Goal: Information Seeking & Learning: Learn about a topic

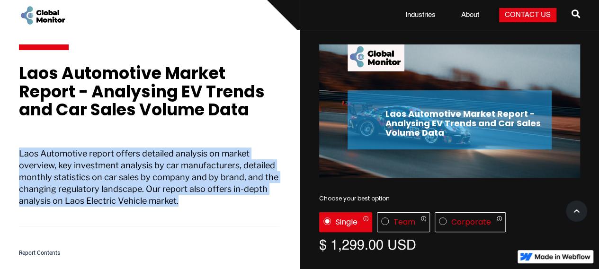
click at [173, 203] on p "Laos Automotive report offers detailed analysis on market overview, key investm…" at bounding box center [149, 187] width 261 height 79
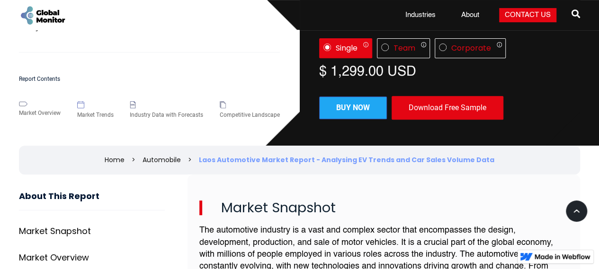
scroll to position [189, 0]
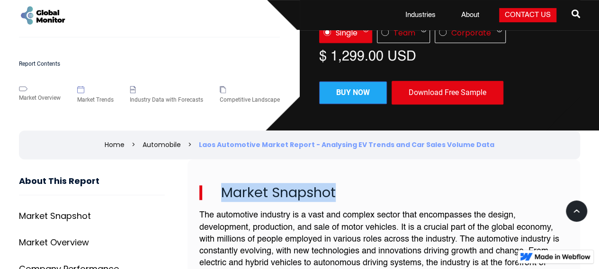
drag, startPoint x: 222, startPoint y: 186, endPoint x: 337, endPoint y: 191, distance: 114.7
click at [337, 191] on h2 "Market Snapshot" at bounding box center [383, 193] width 369 height 15
click at [249, 195] on h2 "Market Snapshot" at bounding box center [383, 193] width 369 height 15
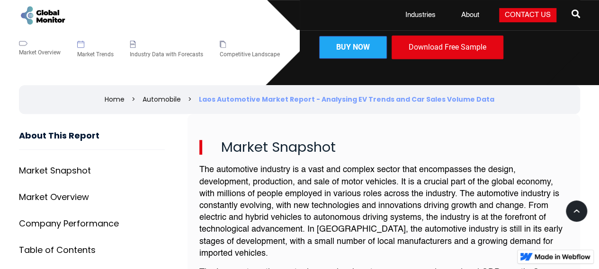
scroll to position [284, 0]
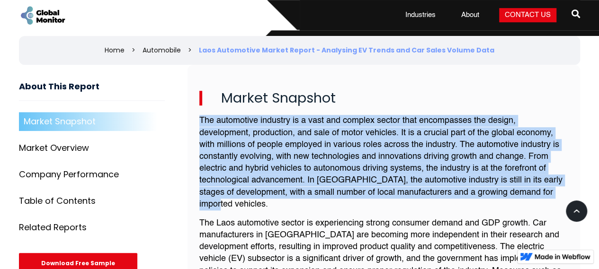
drag, startPoint x: 200, startPoint y: 115, endPoint x: 247, endPoint y: 198, distance: 95.8
click at [247, 198] on p "The automotive industry is a vast and complex sector that encompasses the desig…" at bounding box center [383, 163] width 369 height 96
click at [206, 151] on p "The automotive industry is a vast and complex sector that encompasses the desig…" at bounding box center [383, 163] width 369 height 96
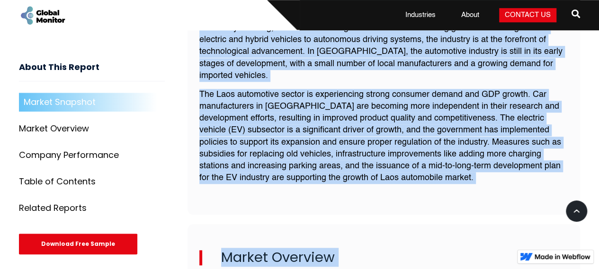
scroll to position [455, 0]
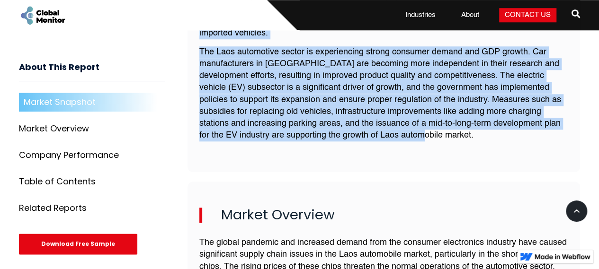
drag, startPoint x: 200, startPoint y: 70, endPoint x: 386, endPoint y: 137, distance: 198.0
click at [386, 137] on div "Market Snapshot The automotive industry is a vast and complex sector that encom…" at bounding box center [383, 32] width 393 height 279
click at [459, 133] on p "The Laos automotive sector is experiencing strong consumer demand and GDP growt…" at bounding box center [383, 94] width 369 height 96
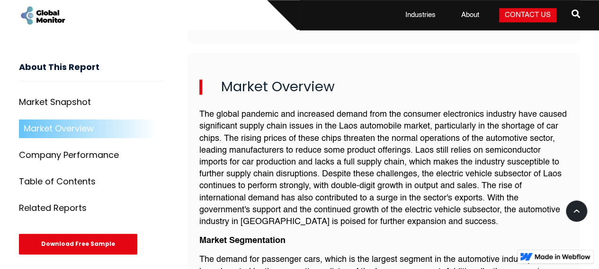
scroll to position [597, 0]
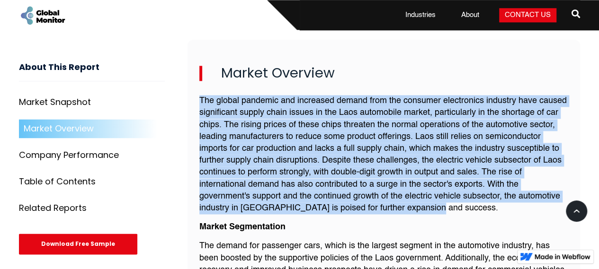
drag, startPoint x: 199, startPoint y: 97, endPoint x: 441, endPoint y: 205, distance: 264.9
click at [441, 205] on p "The global pandemic and increased demand from the consumer electronics industry…" at bounding box center [383, 154] width 369 height 119
click at [552, 121] on p "The global pandemic and increased demand from the consumer electronics industry…" at bounding box center [383, 154] width 369 height 119
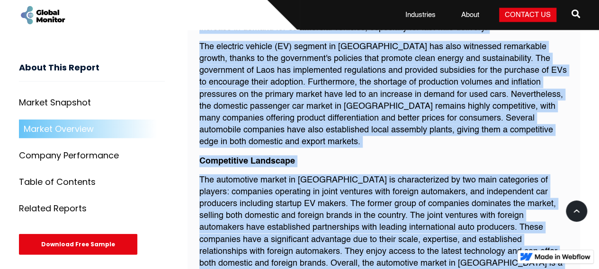
scroll to position [1032, 0]
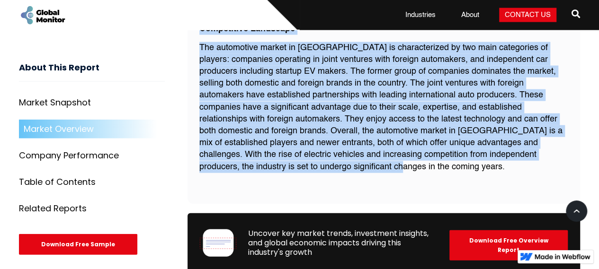
drag, startPoint x: 195, startPoint y: 130, endPoint x: 258, endPoint y: 165, distance: 71.4
click at [484, 113] on p "The automotive market in [GEOGRAPHIC_DATA] is characterized by two main categor…" at bounding box center [383, 107] width 369 height 131
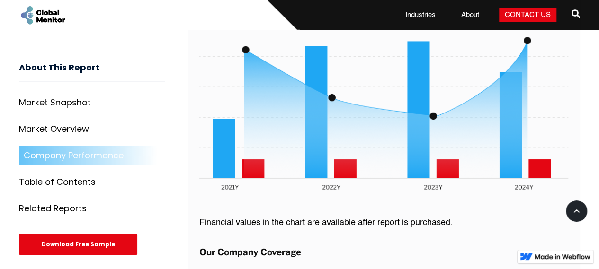
scroll to position [1411, 0]
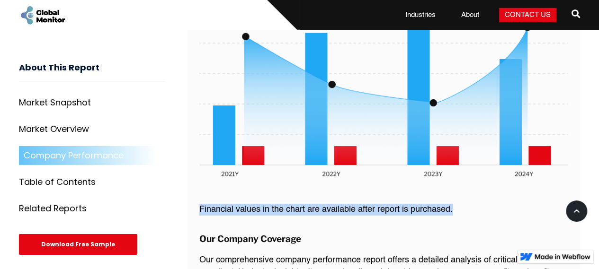
drag, startPoint x: 200, startPoint y: 201, endPoint x: 453, endPoint y: 201, distance: 253.7
click at [453, 204] on p "Financial values in the chart are available after report is purchased." at bounding box center [383, 210] width 369 height 12
click at [418, 205] on p "Financial values in the chart are available after report is purchased." at bounding box center [383, 210] width 369 height 12
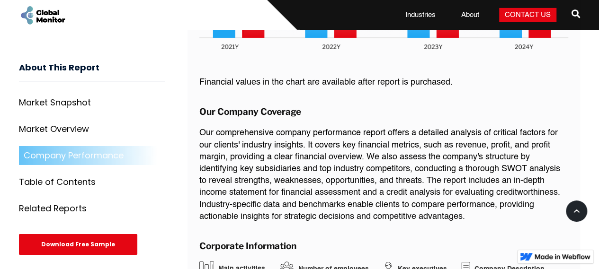
scroll to position [1553, 0]
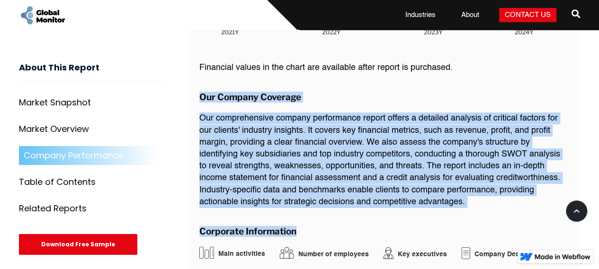
drag, startPoint x: 192, startPoint y: 80, endPoint x: 466, endPoint y: 202, distance: 300.3
click at [466, 202] on div "Company Performance Financial values in the chart are available after report is…" at bounding box center [383, 117] width 393 height 711
click at [338, 133] on p "Our comprehensive company performance report offers a detailed analysis of crit…" at bounding box center [383, 161] width 369 height 96
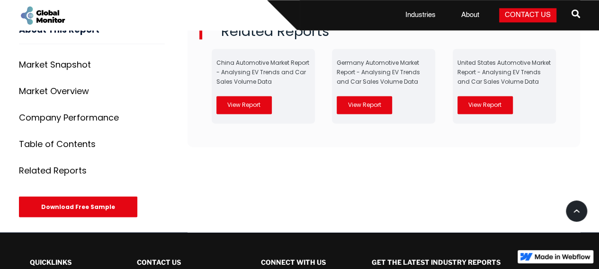
scroll to position [2452, 0]
